Goal: Communication & Community: Answer question/provide support

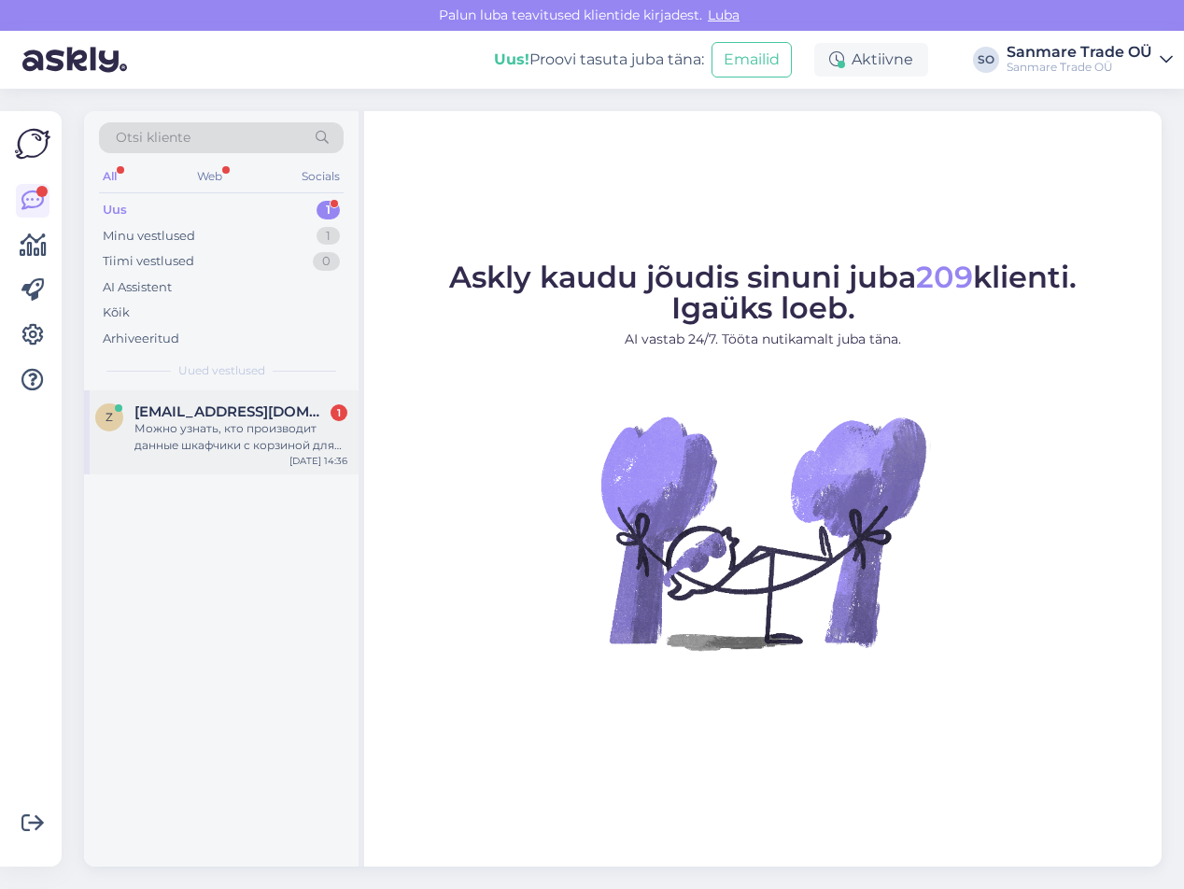
click at [200, 424] on div "Можно узнать, кто производит данные шкафчики с корзиной для белья? Какая высота…" at bounding box center [240, 437] width 213 height 34
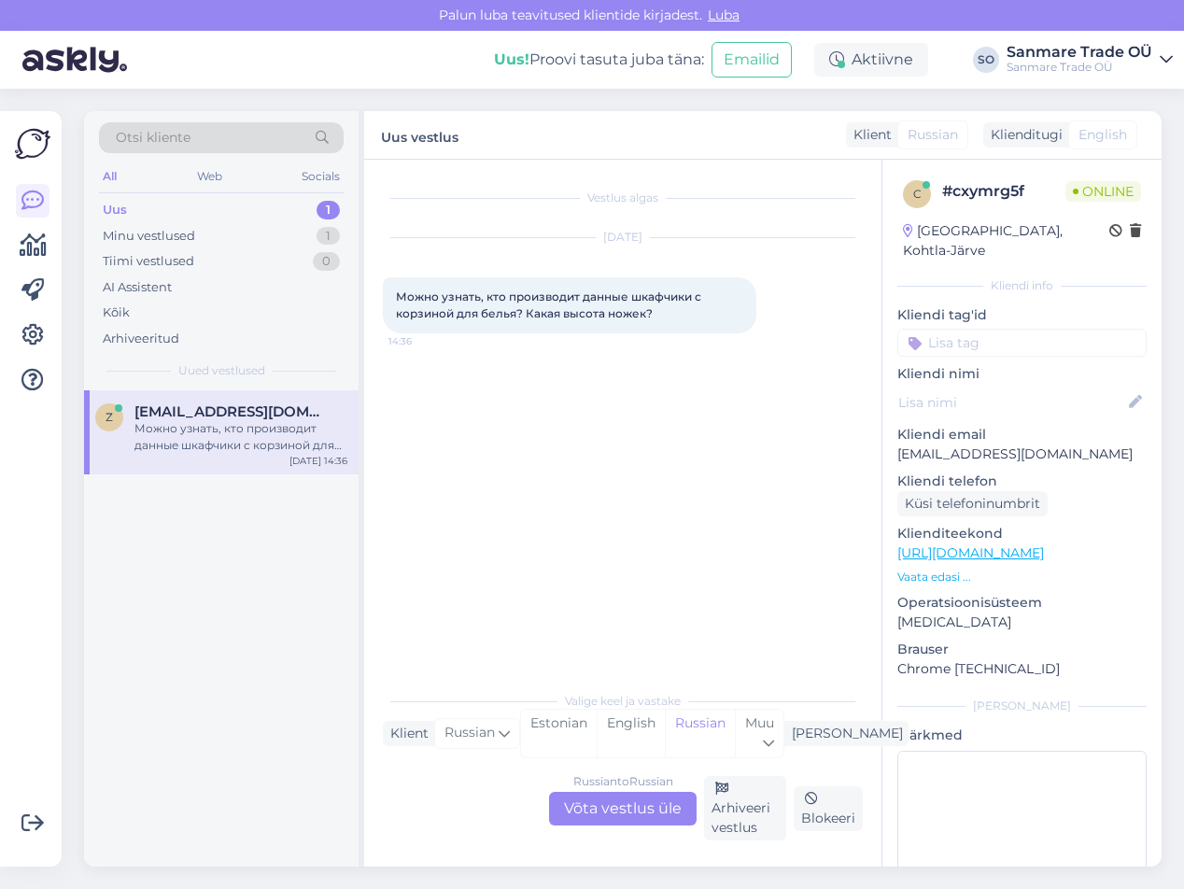
click at [650, 810] on div "Russian to Russian Võta vestlus üle" at bounding box center [622, 809] width 147 height 34
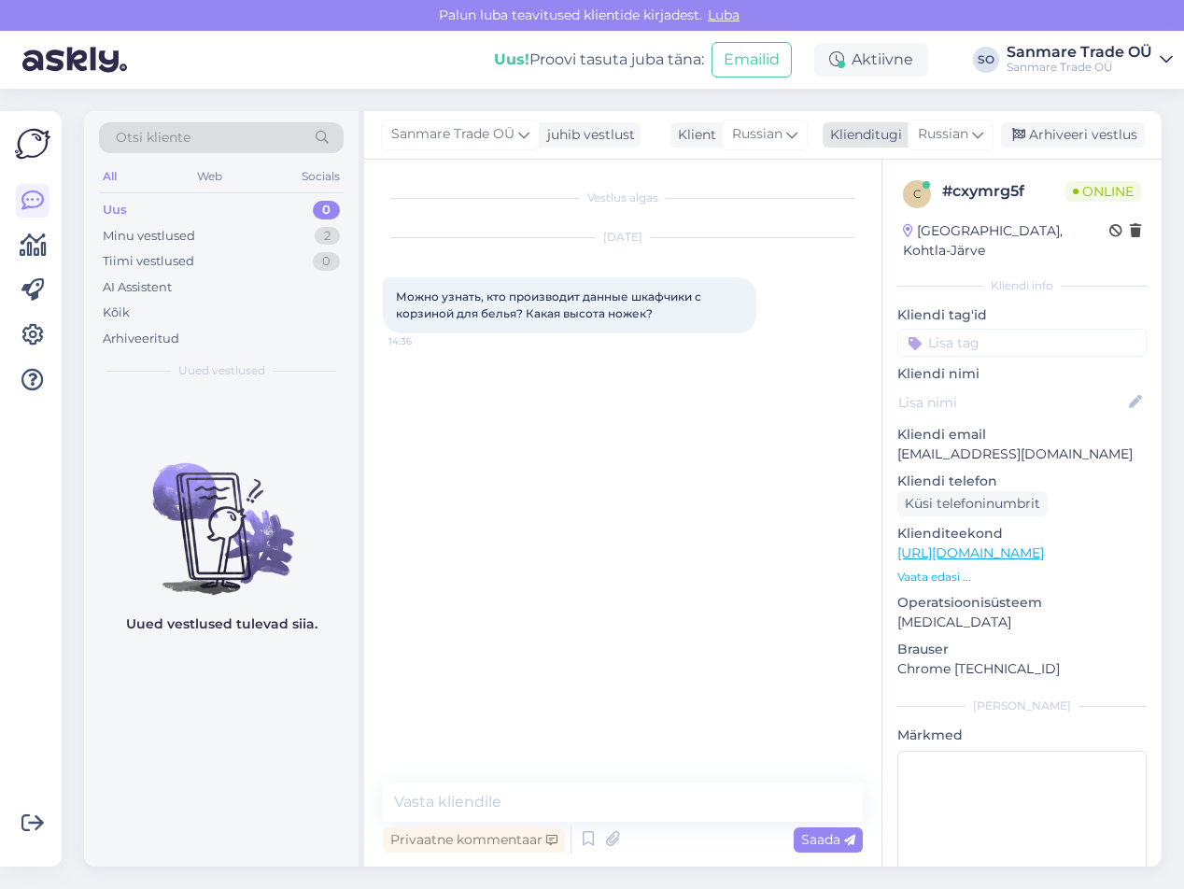
click at [969, 131] on div "Russian" at bounding box center [950, 134] width 86 height 30
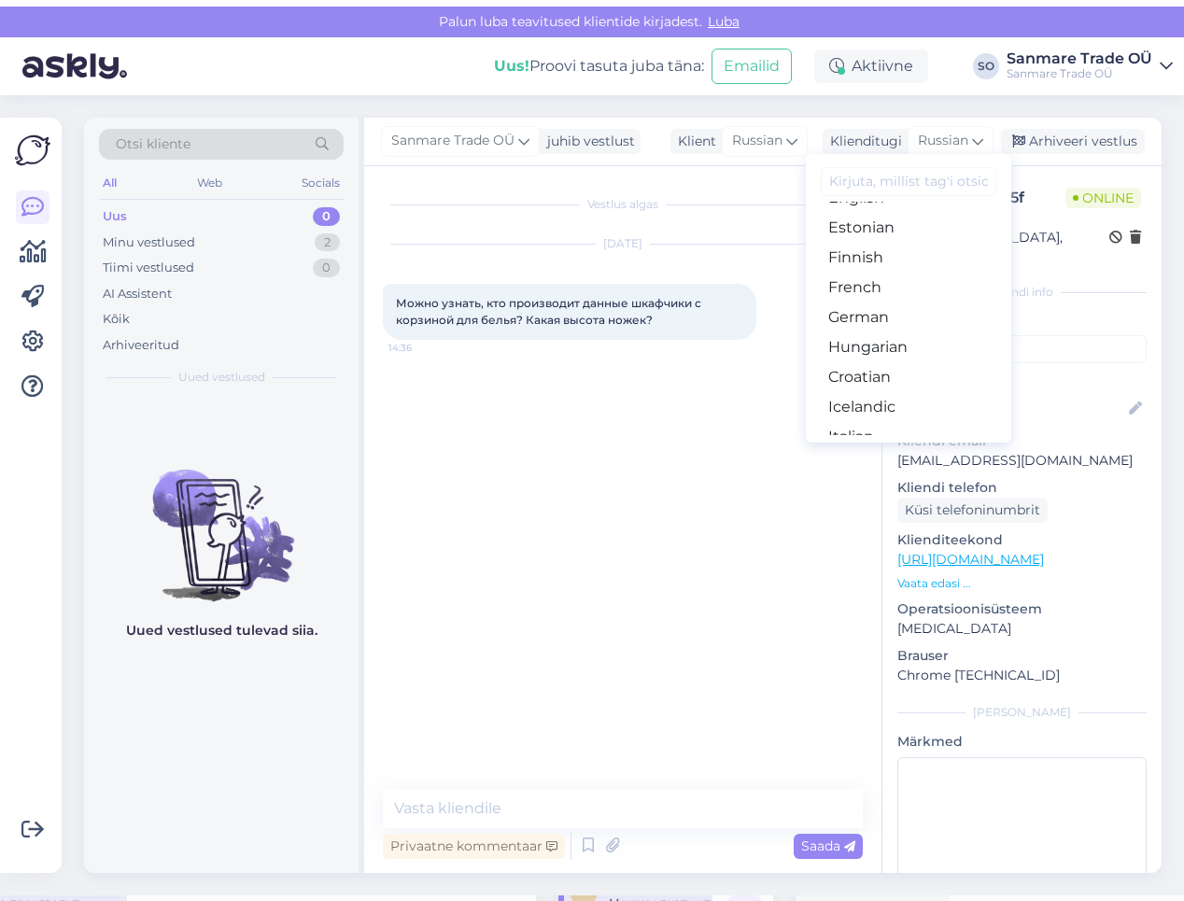
scroll to position [233, 0]
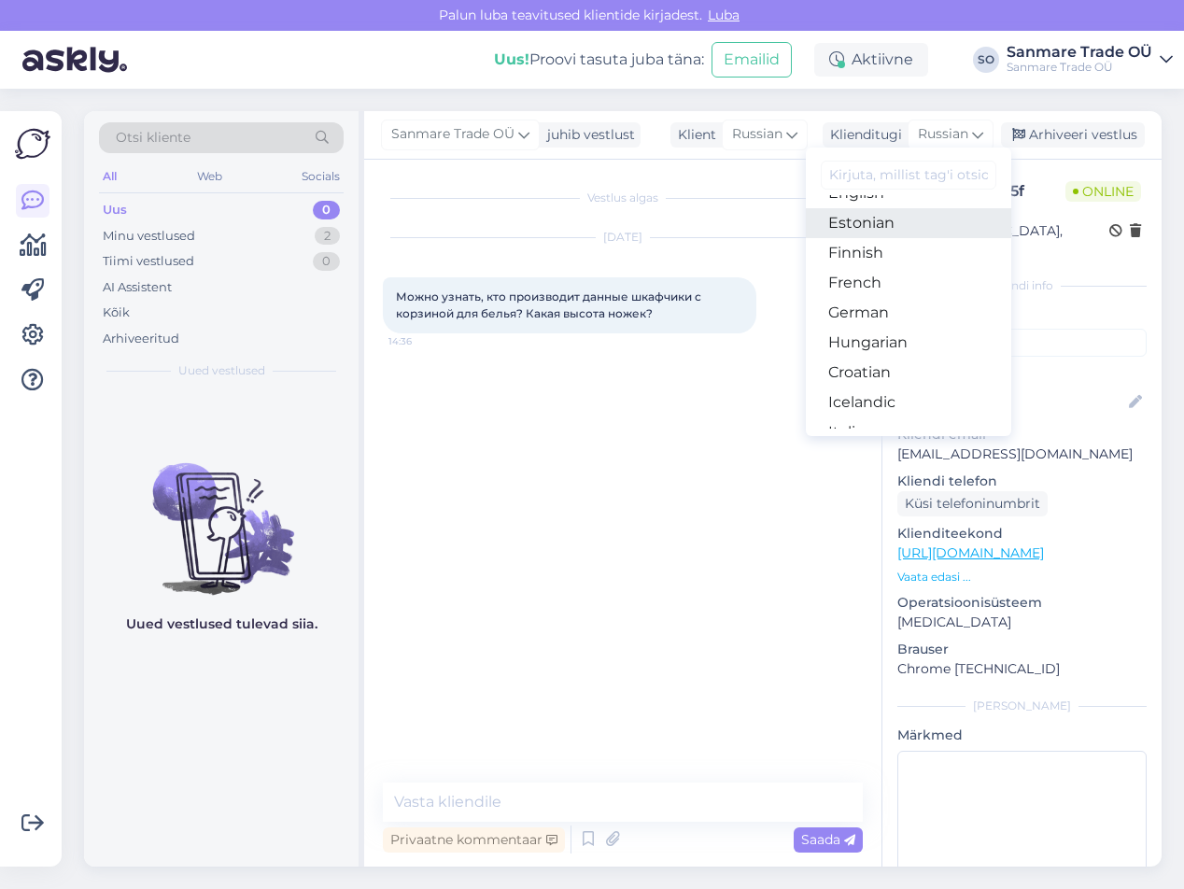
click at [881, 227] on link "Estonian" at bounding box center [908, 223] width 205 height 30
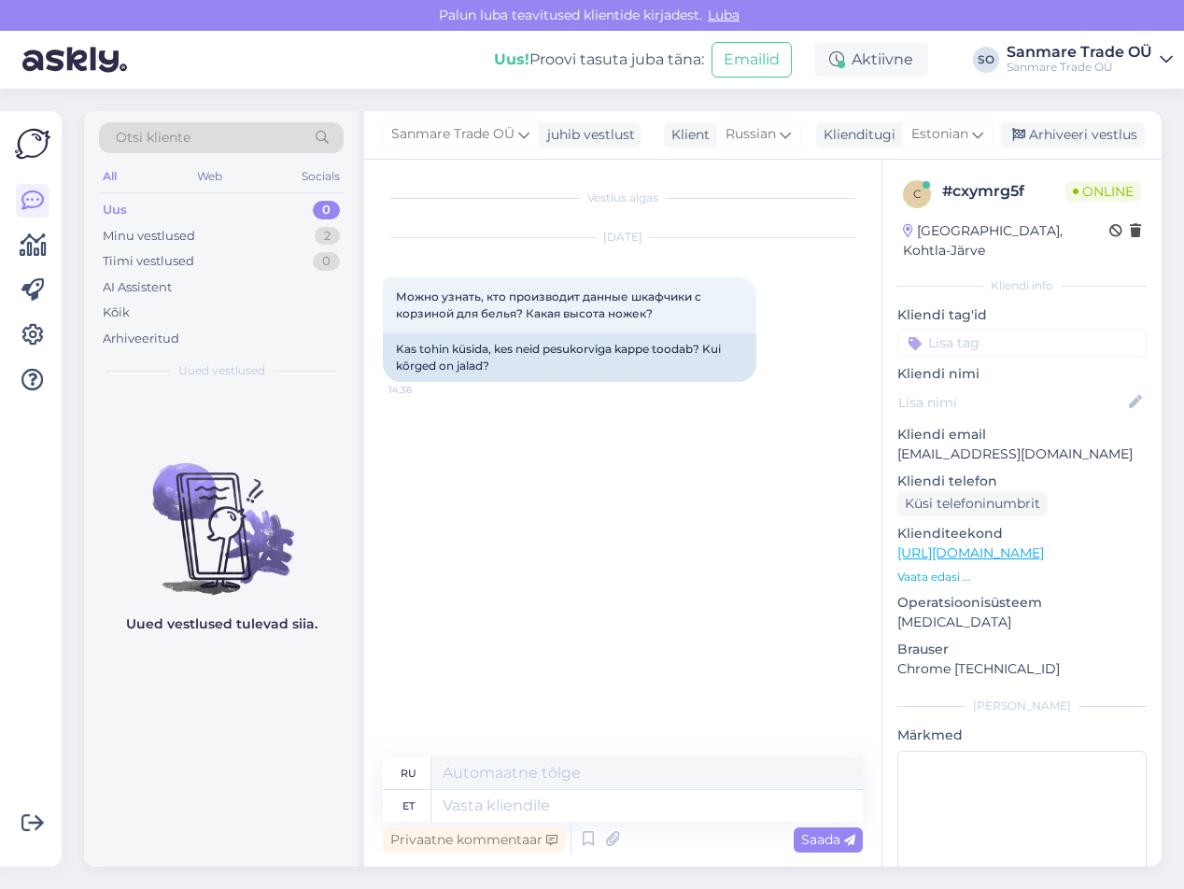
click at [944, 568] on p "Vaata edasi ..." at bounding box center [1021, 576] width 249 height 17
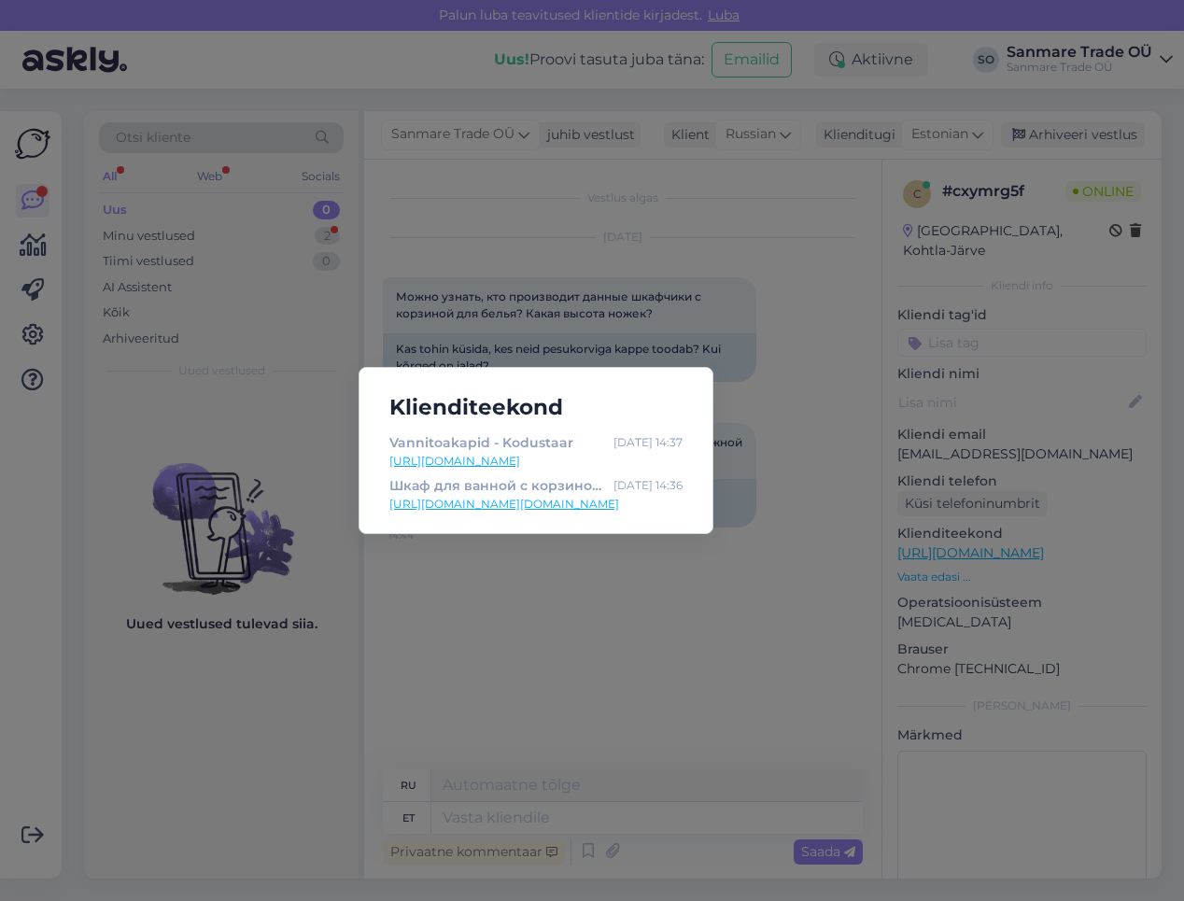
click at [791, 432] on div "Klienditeekond Vannitoakapid - Kodustaar [DATE] 14:37 [URL][DOMAIN_NAME] Шкаф д…" at bounding box center [592, 450] width 1184 height 901
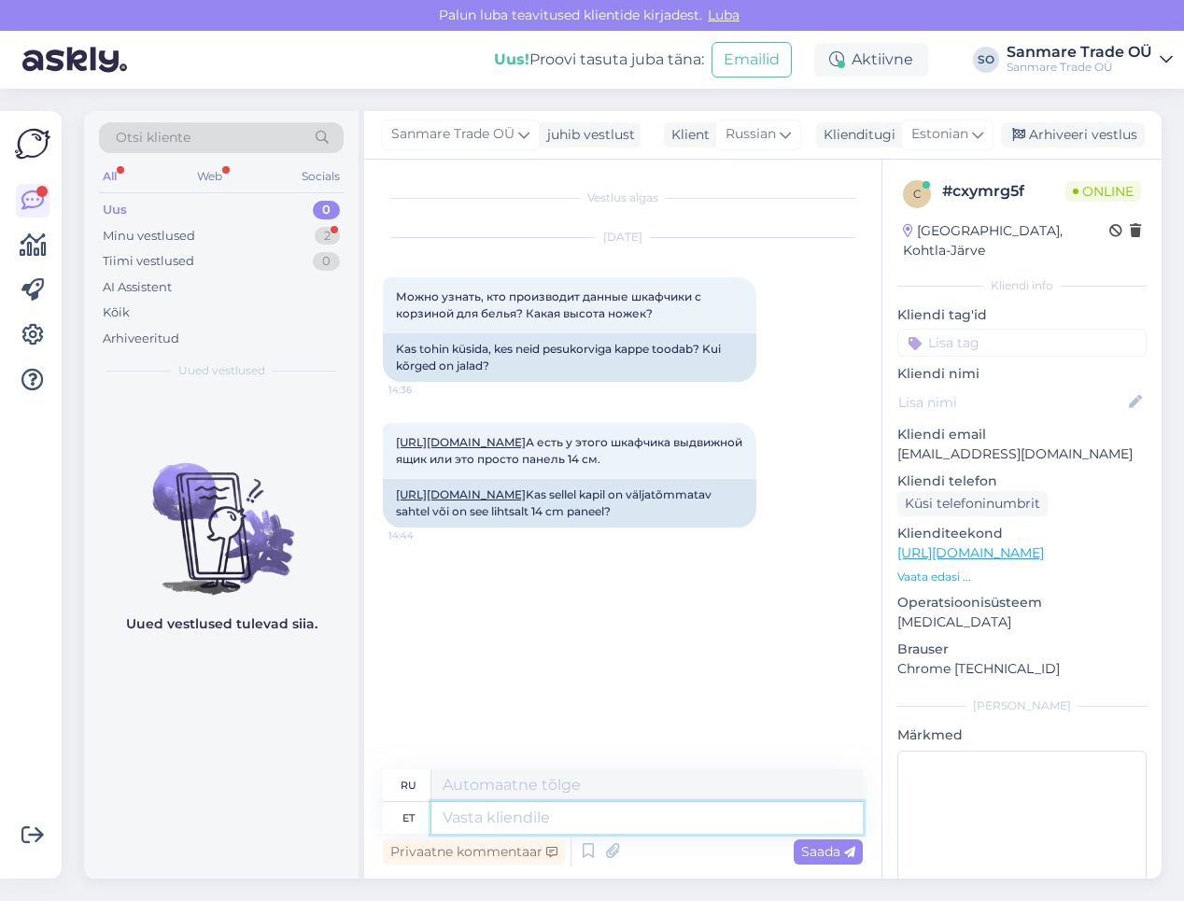
click at [490, 811] on textarea at bounding box center [646, 818] width 431 height 32
type textarea "Tere"
type textarea "Привет"
type textarea "T"
type textarea "Tere!"
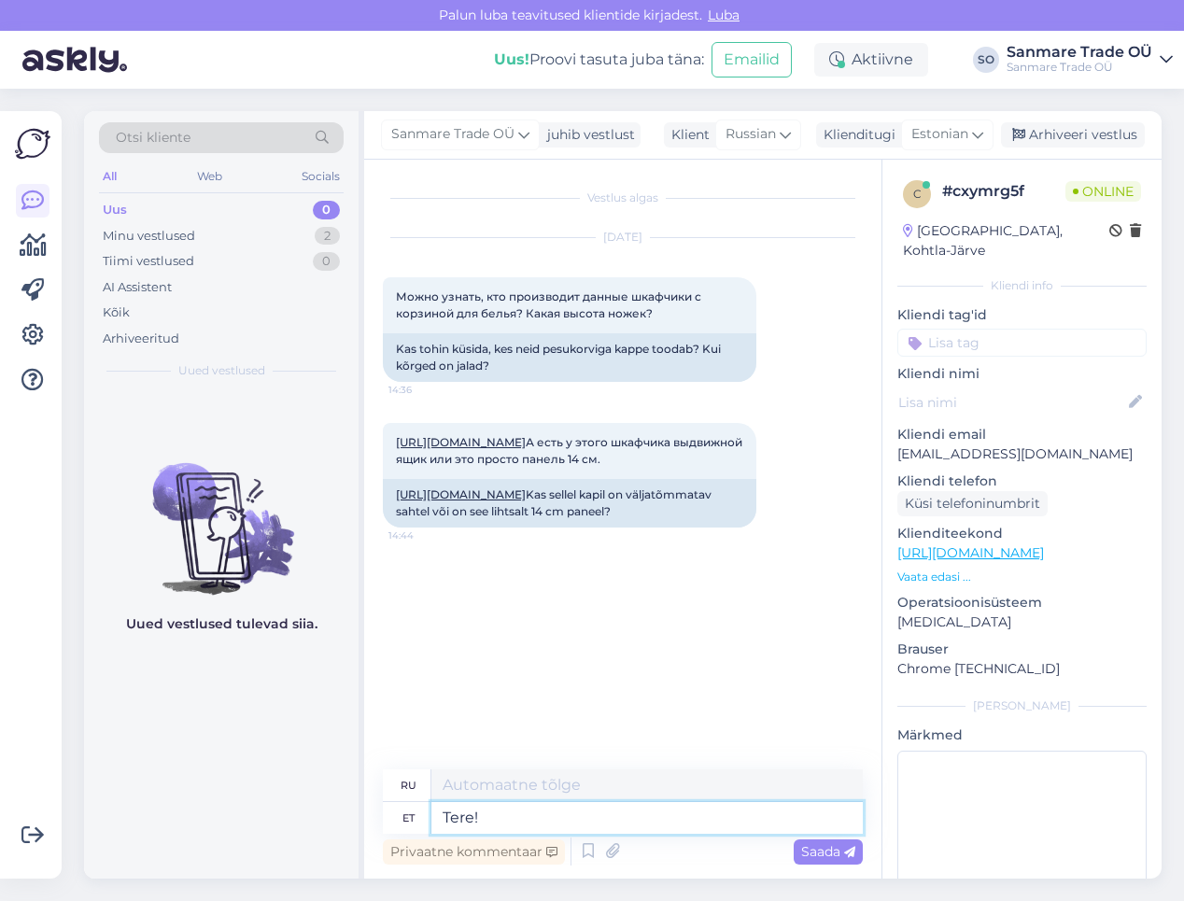
type textarea "Привет"
type textarea "Tere!"
type textarea "Привет!"
type textarea "Tere! Täname"
type textarea "Привет! [GEOGRAPHIC_DATA]."
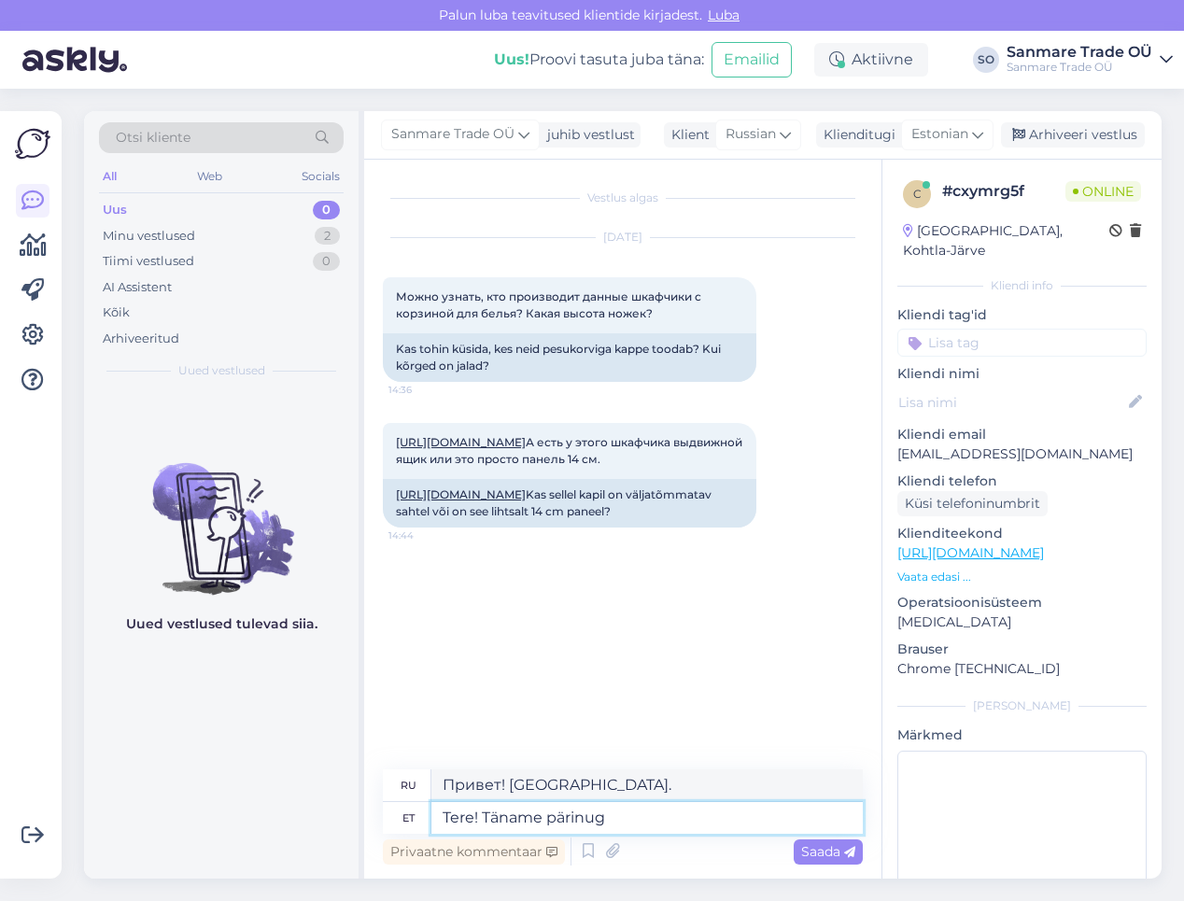
type textarea "Tere! Täname pärinug e"
type textarea "Здравствуйте! Благодарим вас за терпение."
type textarea "Tere! Täname pärinug eest!"
type textarea "Привет! Спасибо за совет!"
type textarea "Tere! Täname pärinug eest! Vastame"
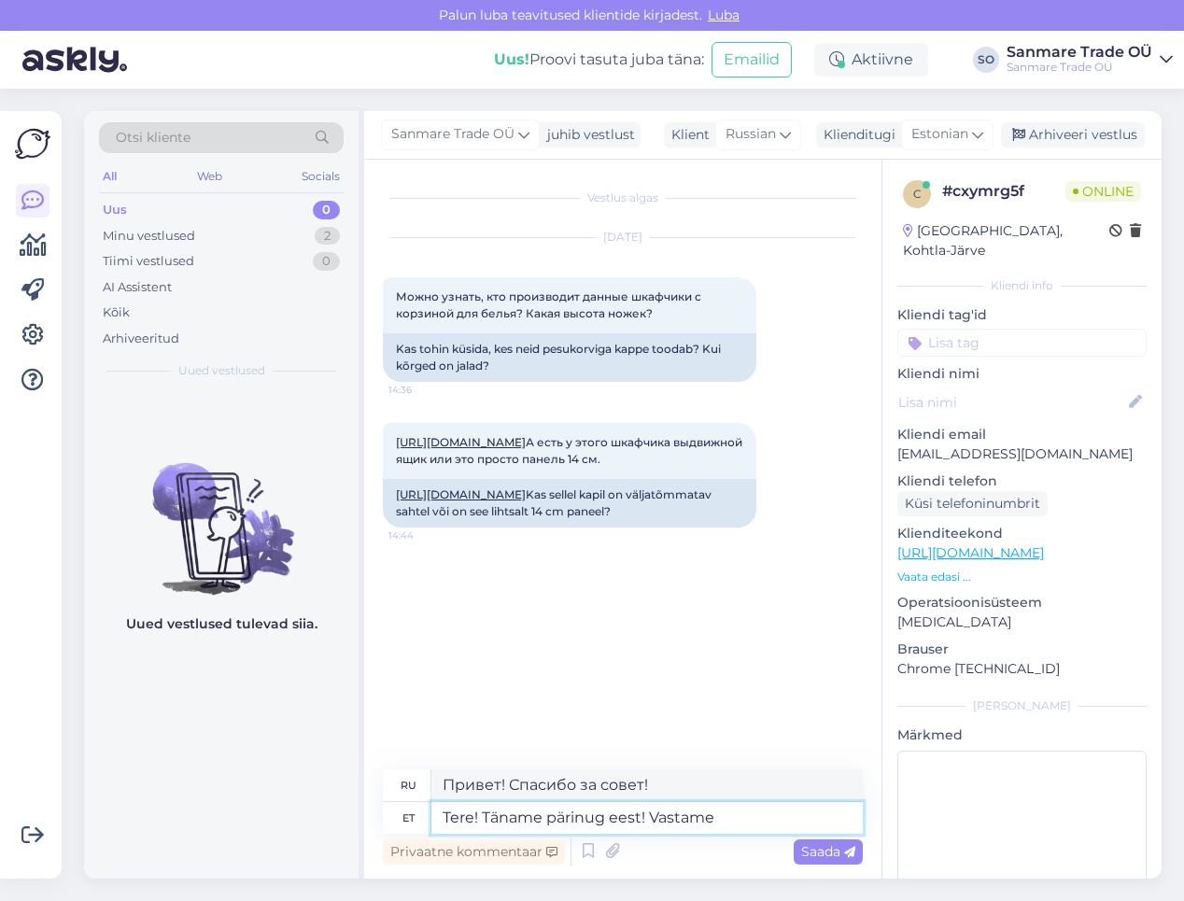
type textarea "Здравствуйте! Спасибо за ваш запрос! Мы ответим."
type textarea "Tere! Täname pärinug eest! Vastame e-maili pea"
type textarea "Здравствуйте! Спасибо за ваш запрос! Мы ответим на ваше письмо."
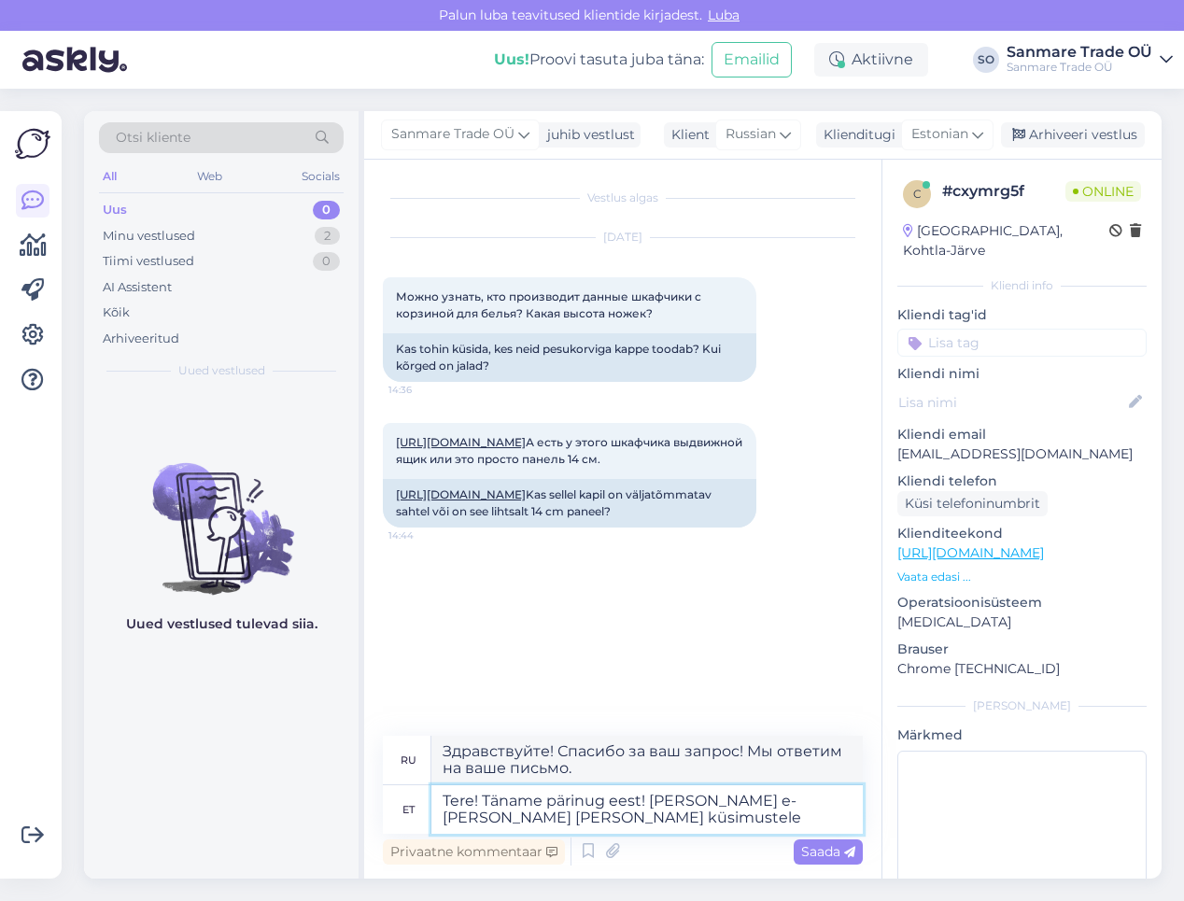
type textarea "Tere! Täname pärinug eest! [PERSON_NAME] e-[PERSON_NAME] [PERSON_NAME] küsimust…"
type textarea "Здравствуйте! Спасибо за ваш запрос! Мы ответим на ваши вопросы по электронной …"
type textarea "Tere! Täname pärinug eest! [PERSON_NAME] e-[PERSON_NAME] [PERSON_NAME] küsimust…"
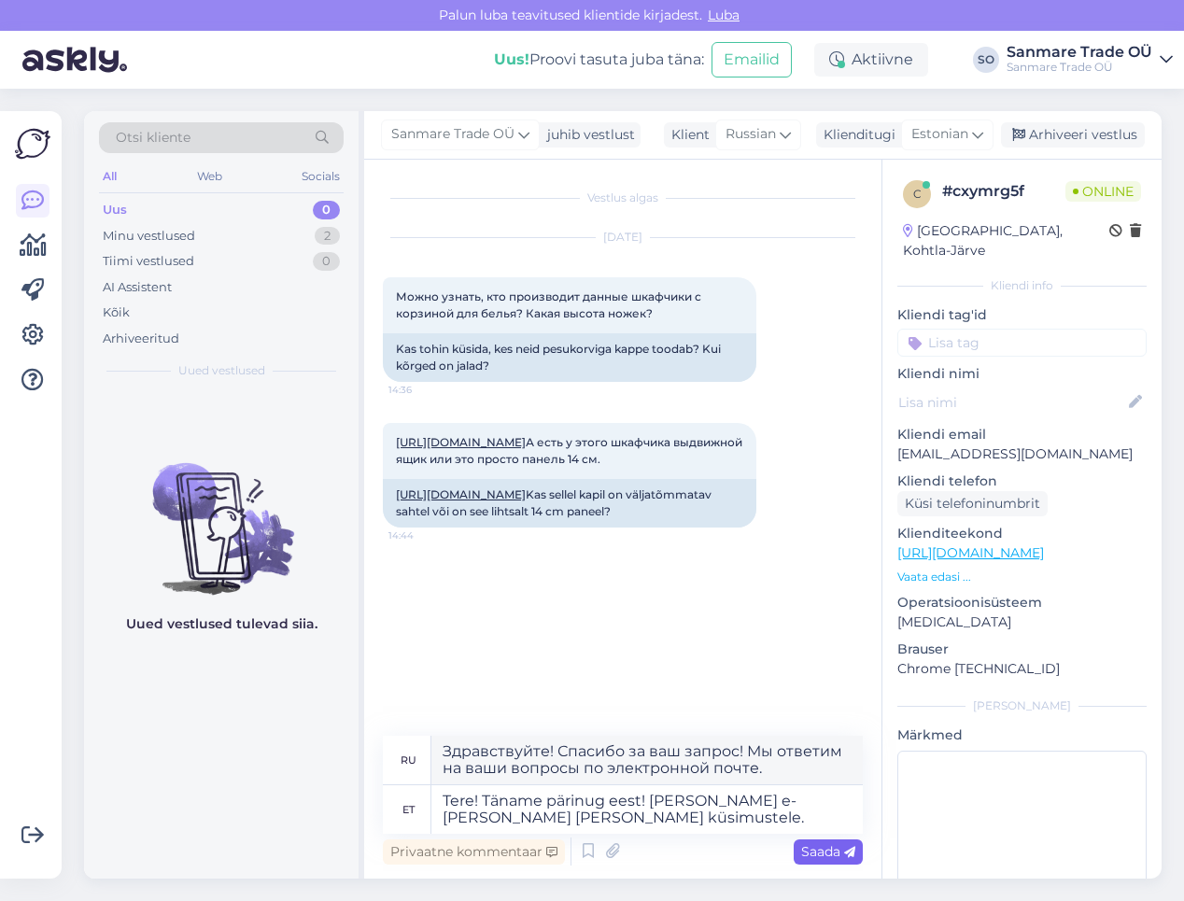
click at [833, 859] on span "Saada" at bounding box center [828, 851] width 54 height 17
